Goal: Information Seeking & Learning: Find specific page/section

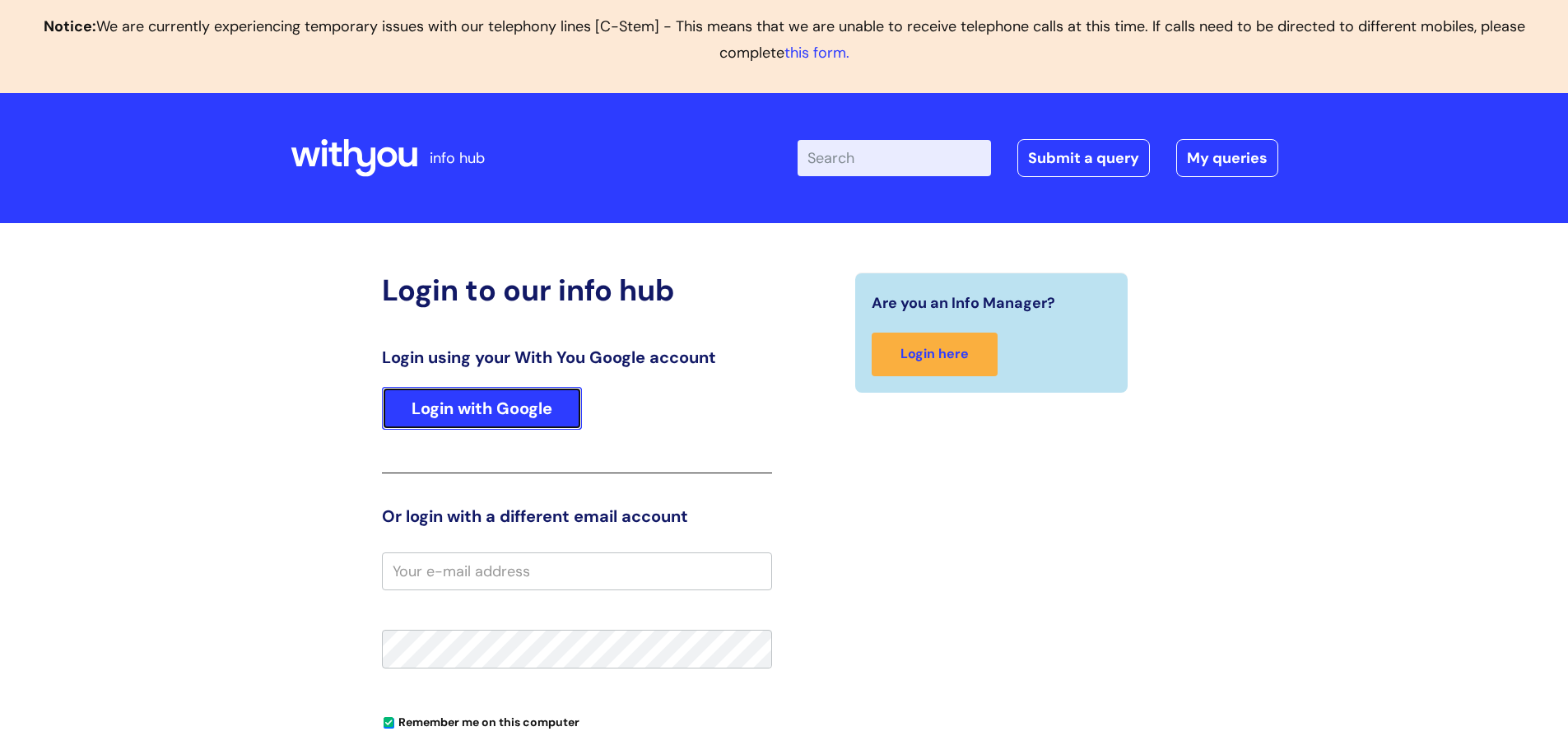
click at [559, 415] on link "Login with Google" at bounding box center [482, 409] width 200 height 43
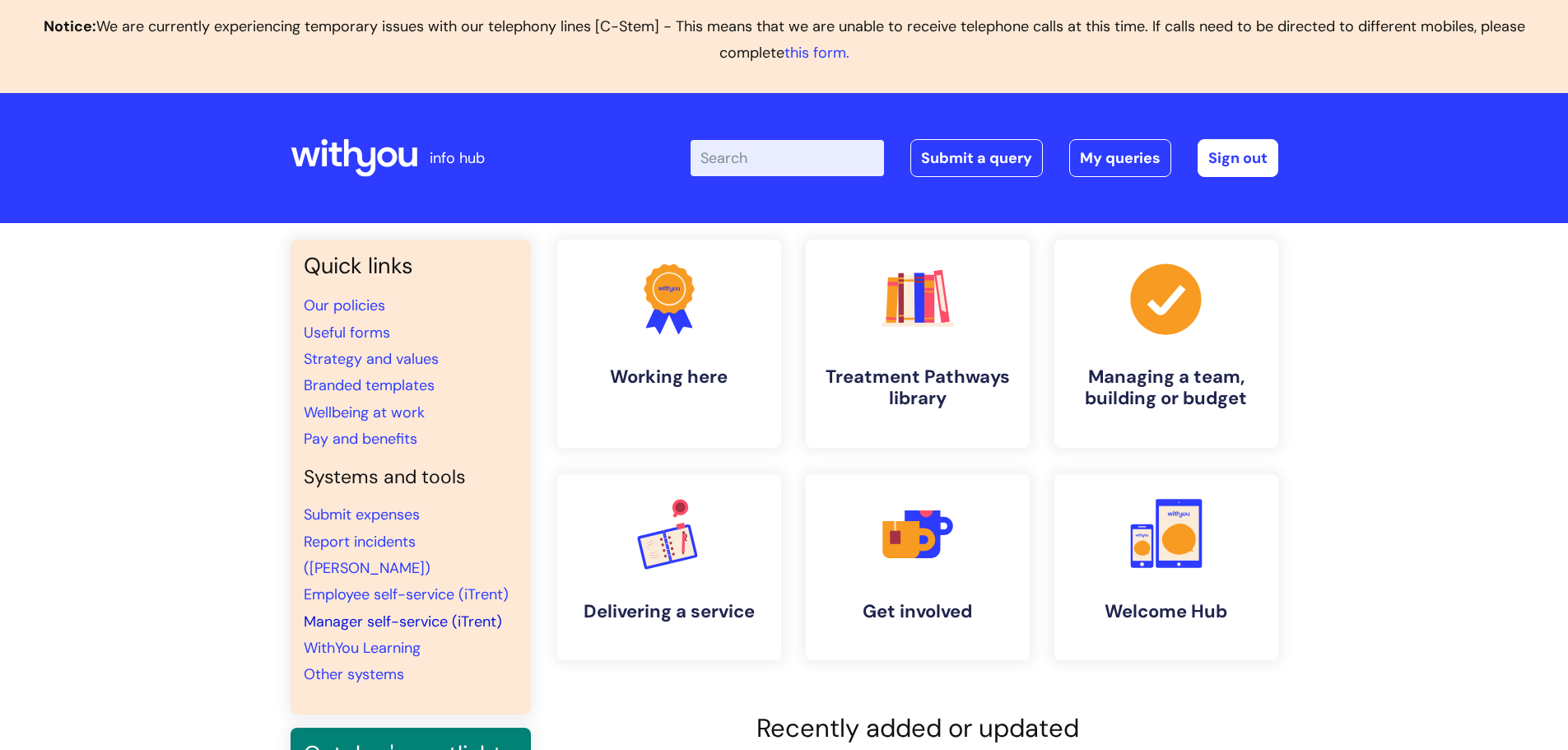
click at [450, 612] on link "Manager self-service (iTrent)" at bounding box center [403, 621] width 199 height 20
click at [342, 440] on link "Pay and benefits" at bounding box center [361, 439] width 114 height 20
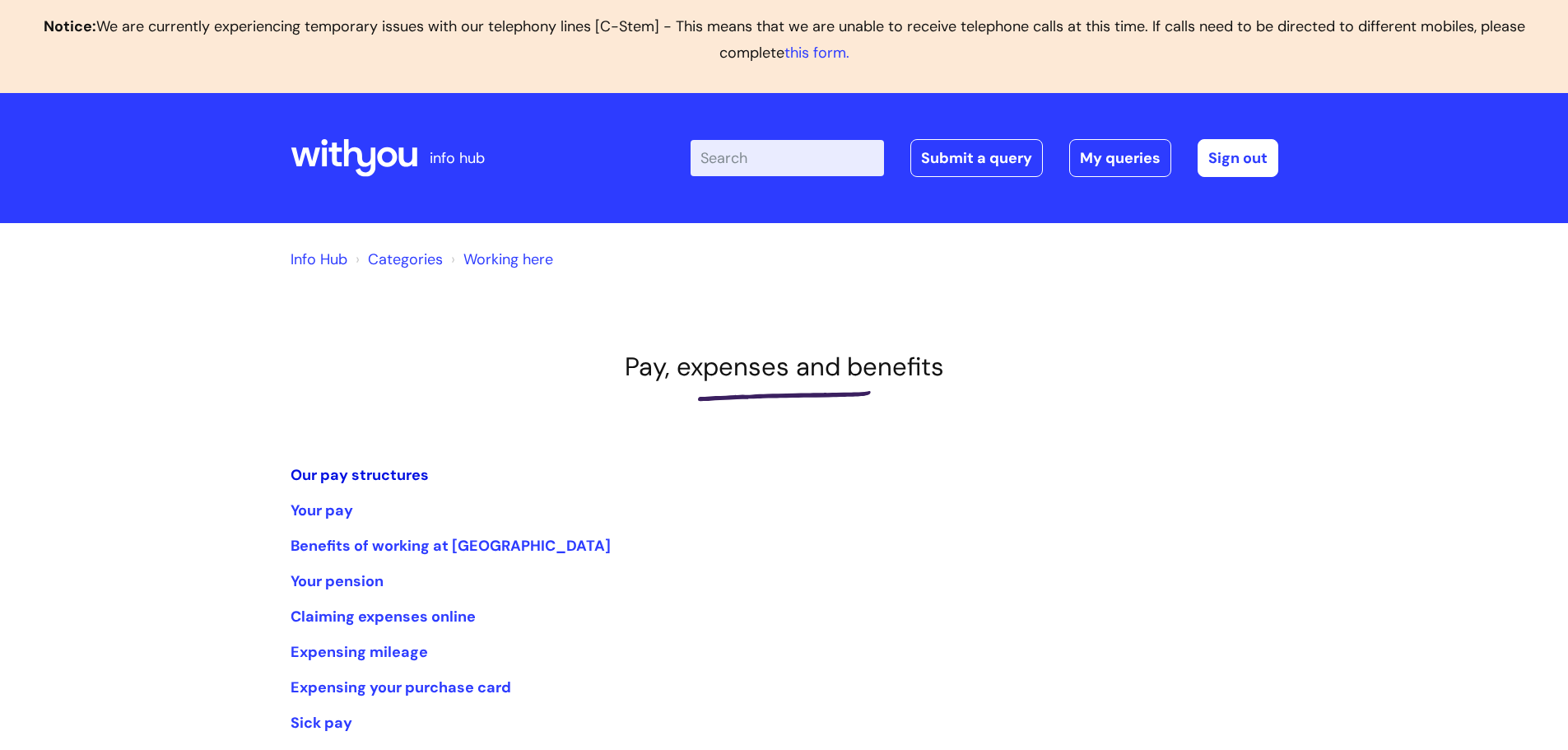
click at [353, 472] on link "Our pay structures" at bounding box center [360, 476] width 138 height 20
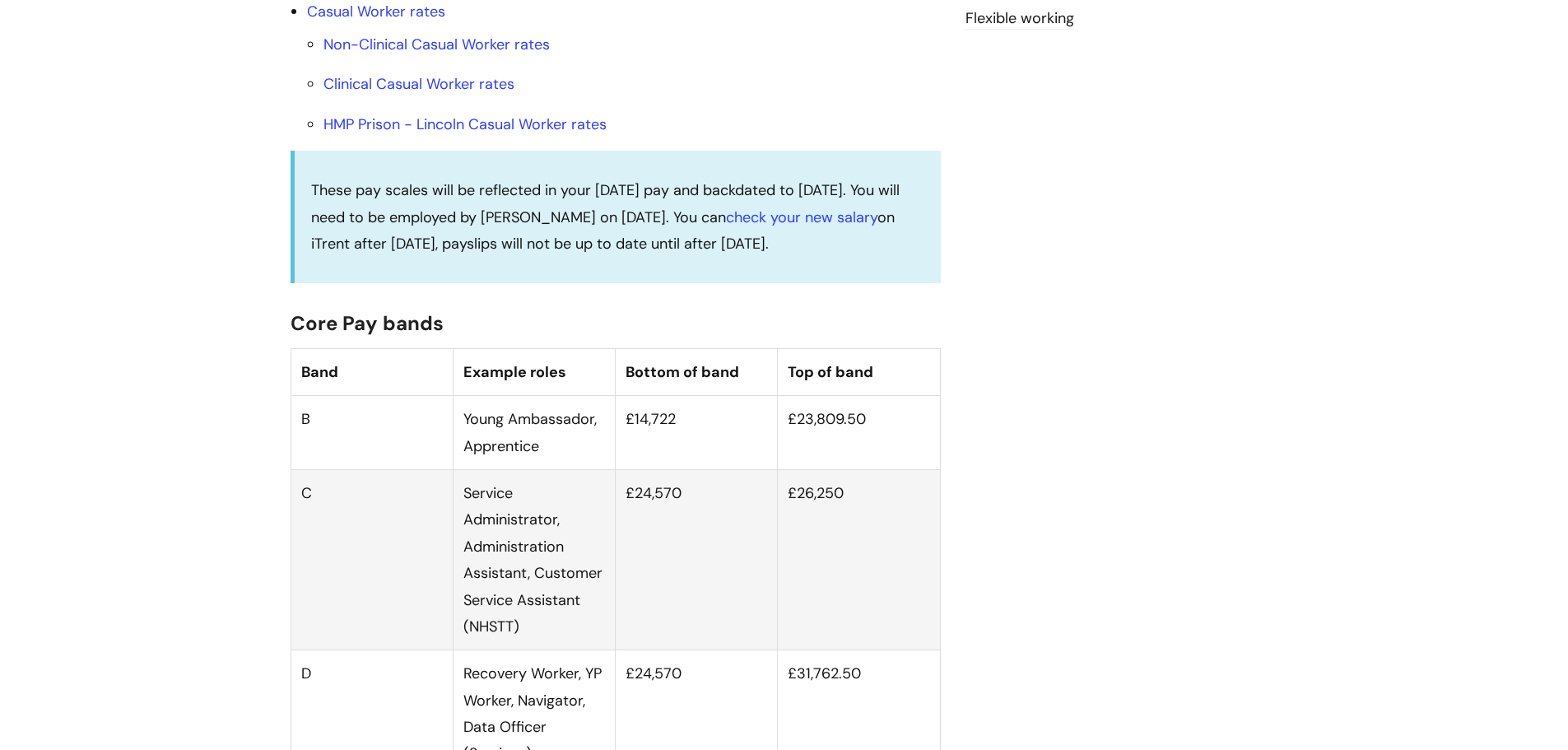
scroll to position [906, 0]
